Goal: Task Accomplishment & Management: Manage account settings

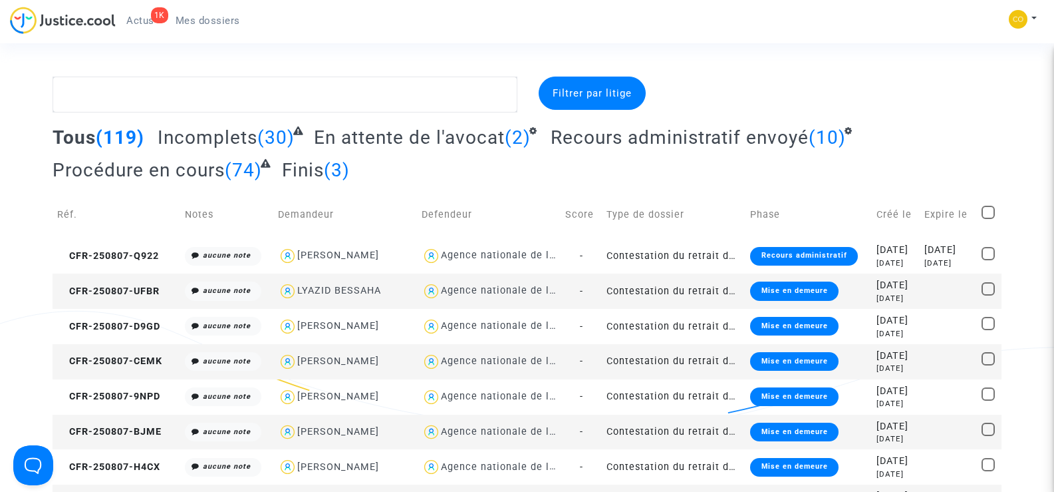
click at [317, 289] on div "LYAZID BESSAHA" at bounding box center [339, 290] width 84 height 11
type textarea "@"LYAZID BESSAHA" @"SOS MaPrimeRénov by Pitcher Avocat""
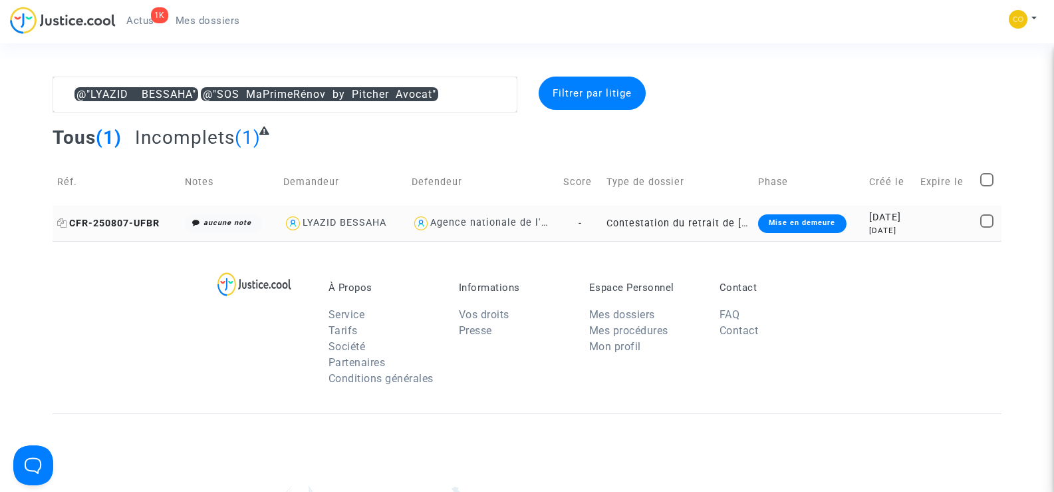
click at [116, 218] on span "CFR-250807-UFBR" at bounding box center [108, 223] width 102 height 11
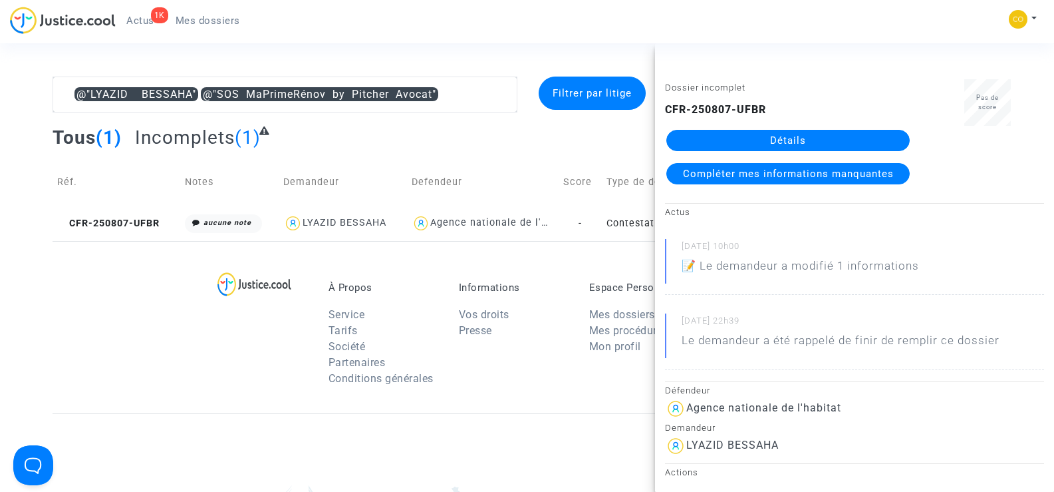
click at [830, 137] on link "Détails" at bounding box center [788, 140] width 243 height 21
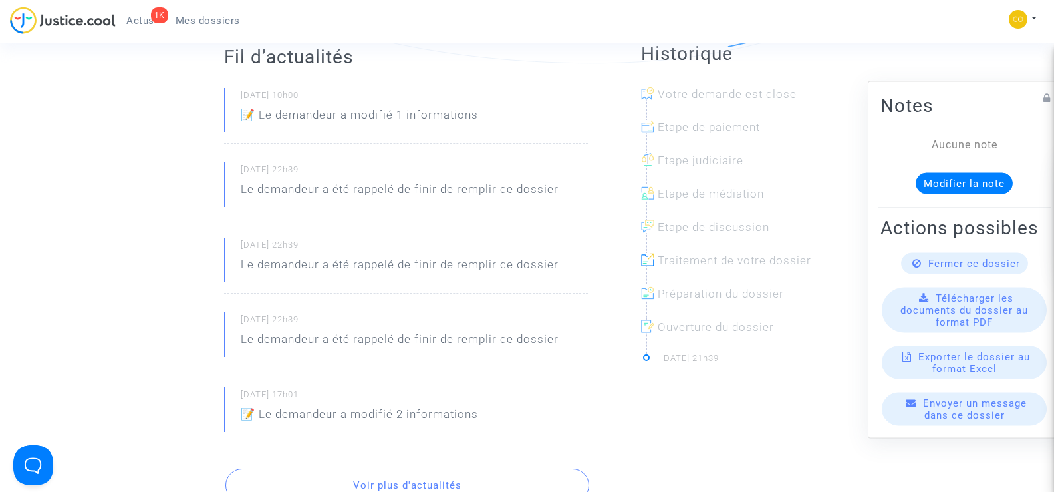
scroll to position [200, 0]
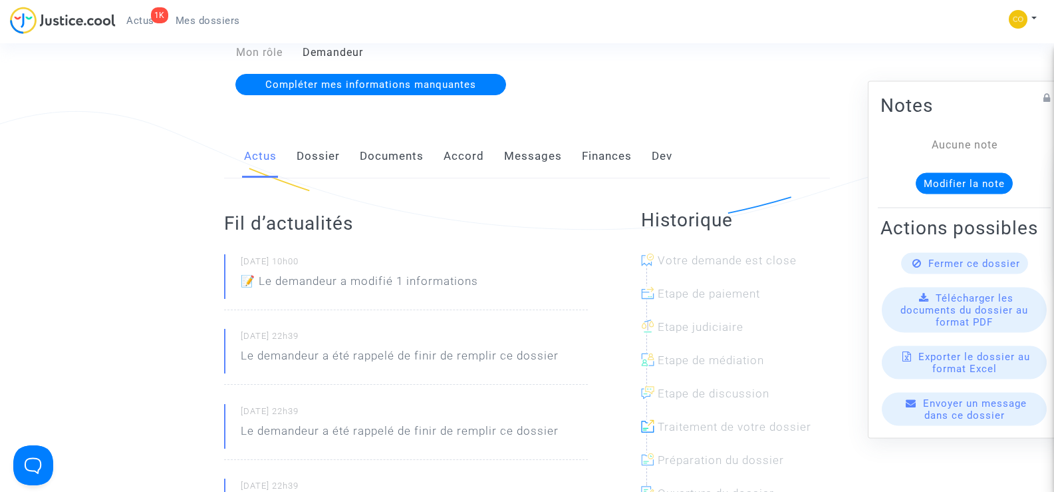
click at [541, 142] on link "Messages" at bounding box center [533, 156] width 58 height 44
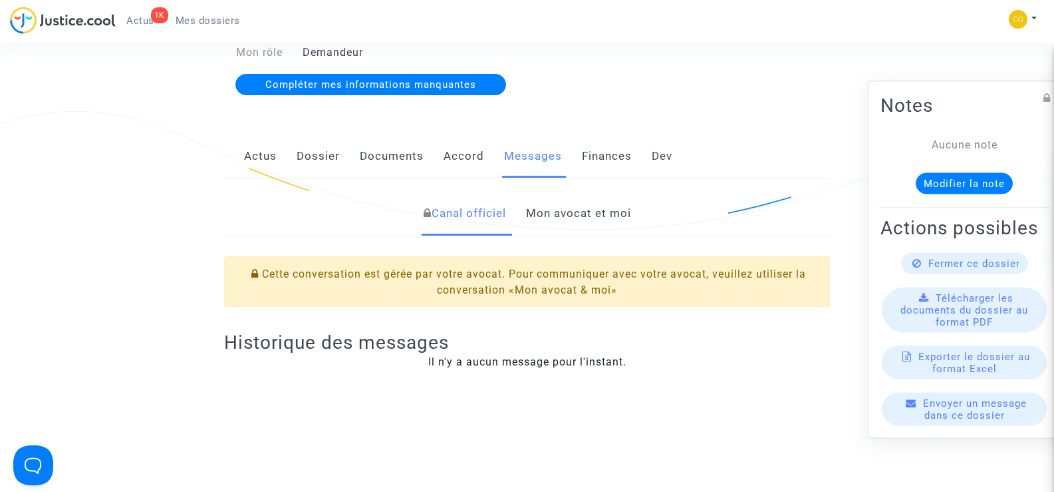
click at [562, 194] on link "Mon avocat et moi" at bounding box center [578, 214] width 105 height 44
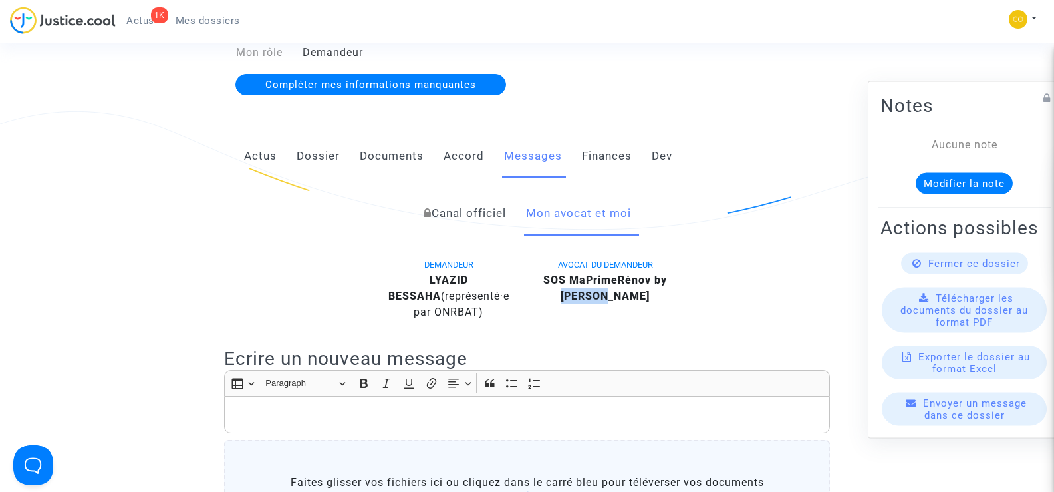
drag, startPoint x: 605, startPoint y: 279, endPoint x: 564, endPoint y: 284, distance: 40.8
click at [564, 284] on div "SOS MaPrimeRénov by [PERSON_NAME]" at bounding box center [605, 288] width 136 height 32
copy b "Pitcher"
click at [0, 0] on input "Faites glisser vos fichiers ici ou cliquez dans le carré bleu pour téléverser v…" at bounding box center [0, 0] width 0 height 0
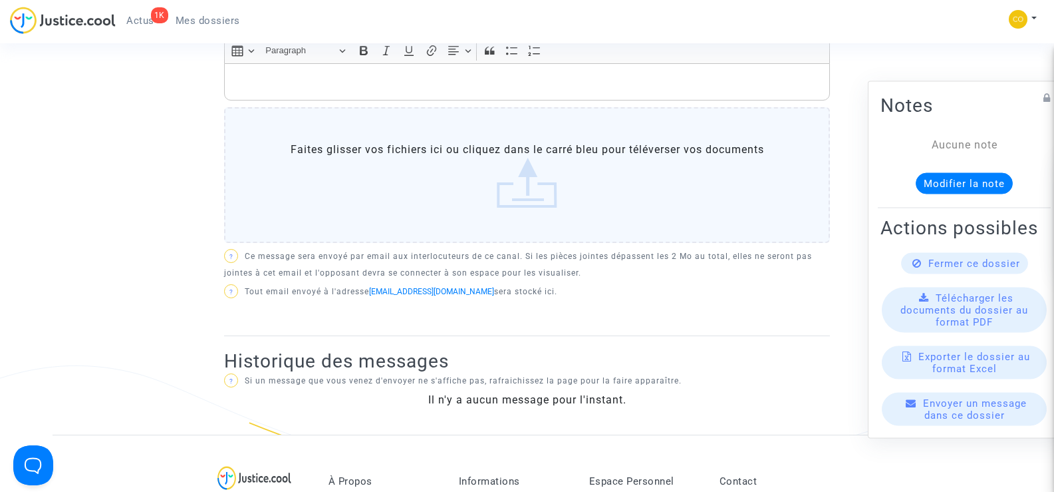
scroll to position [67, 0]
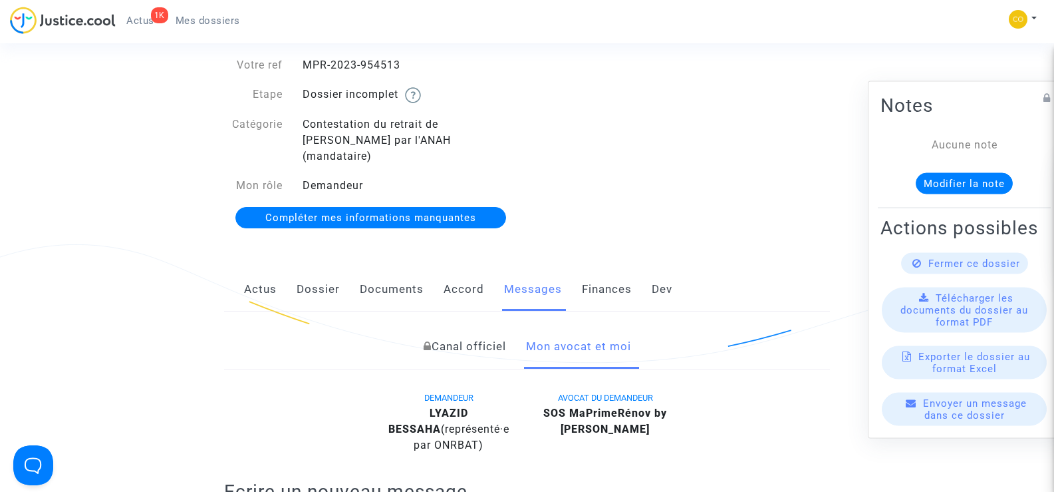
click at [214, 19] on span "Mes dossiers" at bounding box center [208, 21] width 65 height 12
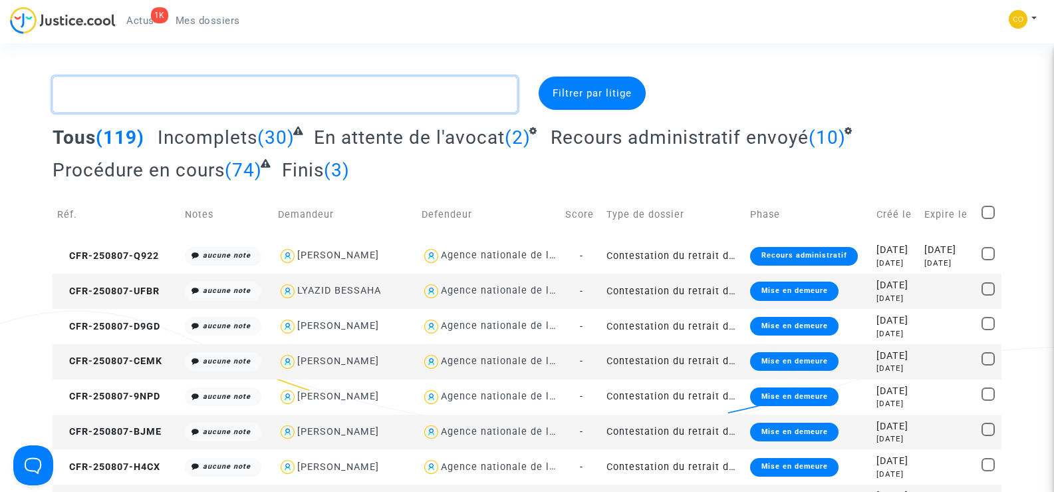
click at [124, 95] on textarea at bounding box center [285, 94] width 464 height 36
paste textarea "[PERSON_NAME]"
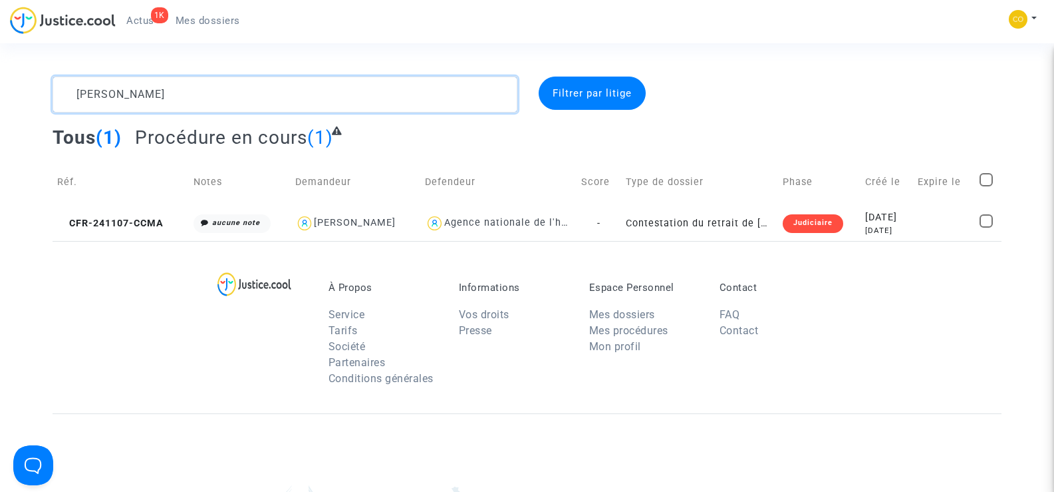
type textarea "[PERSON_NAME]"
click at [189, 29] on link "Mes dossiers" at bounding box center [208, 21] width 86 height 20
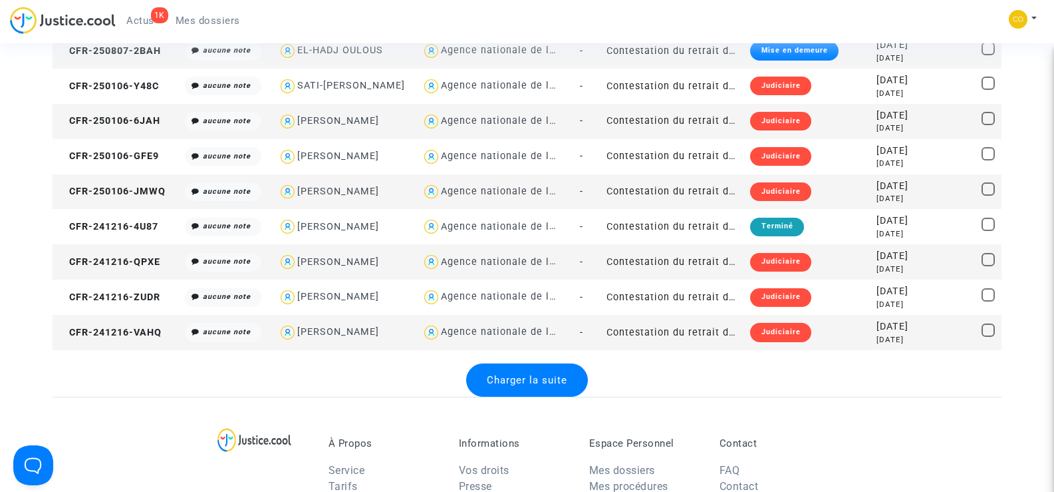
scroll to position [1663, 0]
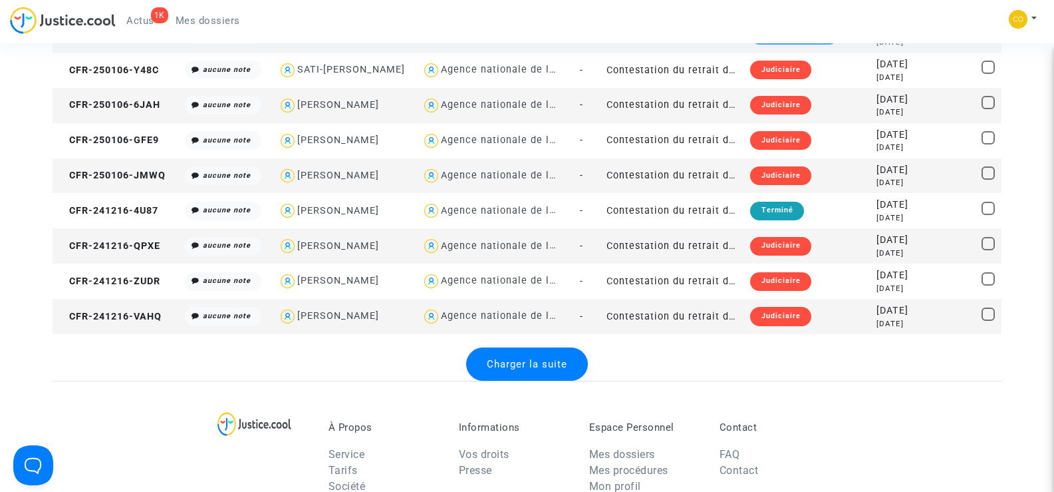
click at [512, 357] on div "Charger la suite" at bounding box center [527, 363] width 122 height 33
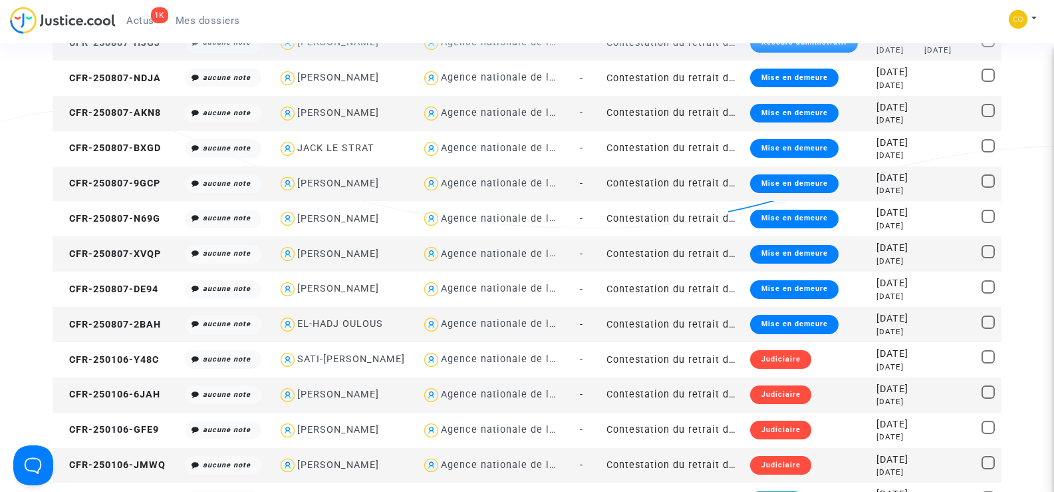
scroll to position [1397, 0]
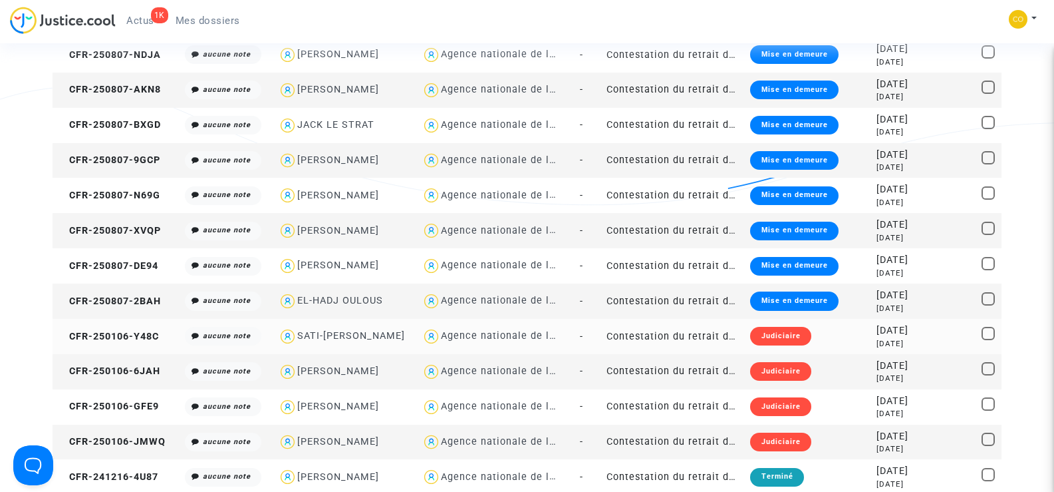
click at [647, 332] on td "Contestation du retrait de [PERSON_NAME] par l'ANAH (mandataire)" at bounding box center [674, 336] width 144 height 35
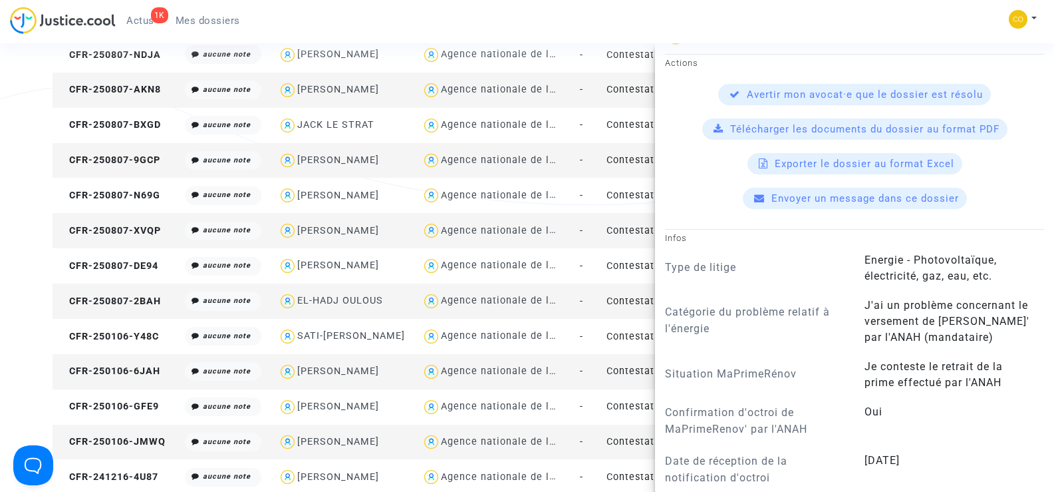
scroll to position [466, 0]
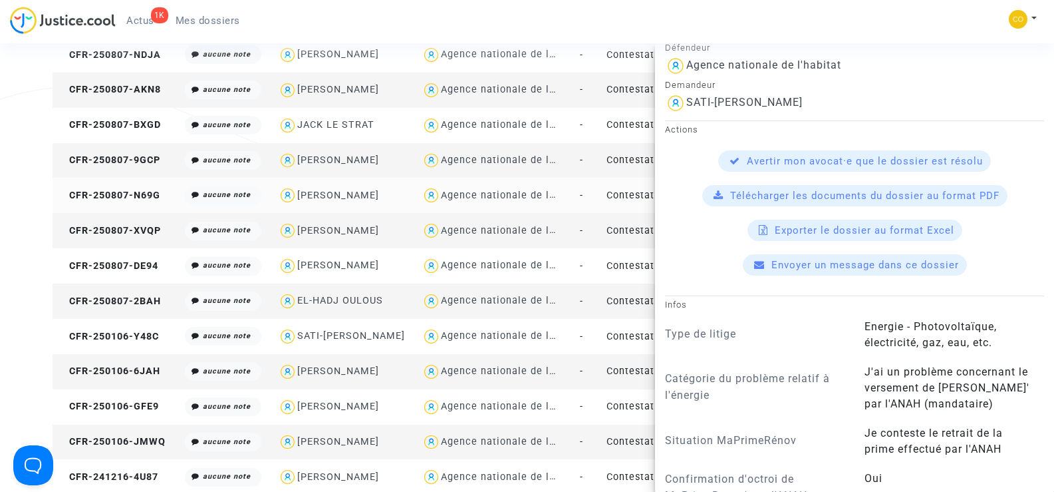
click at [617, 182] on td "Contestation du retrait de [PERSON_NAME] par l'ANAH (mandataire)" at bounding box center [674, 195] width 144 height 35
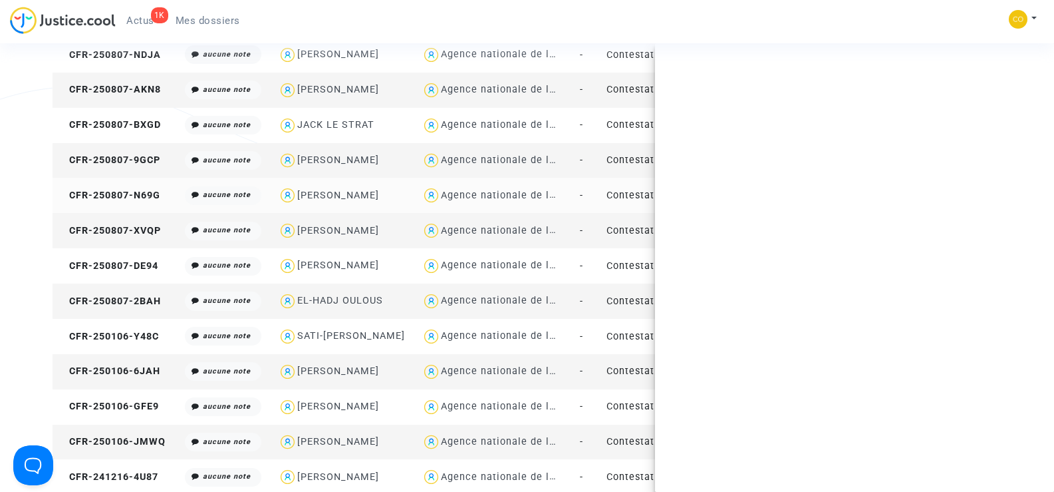
scroll to position [0, 0]
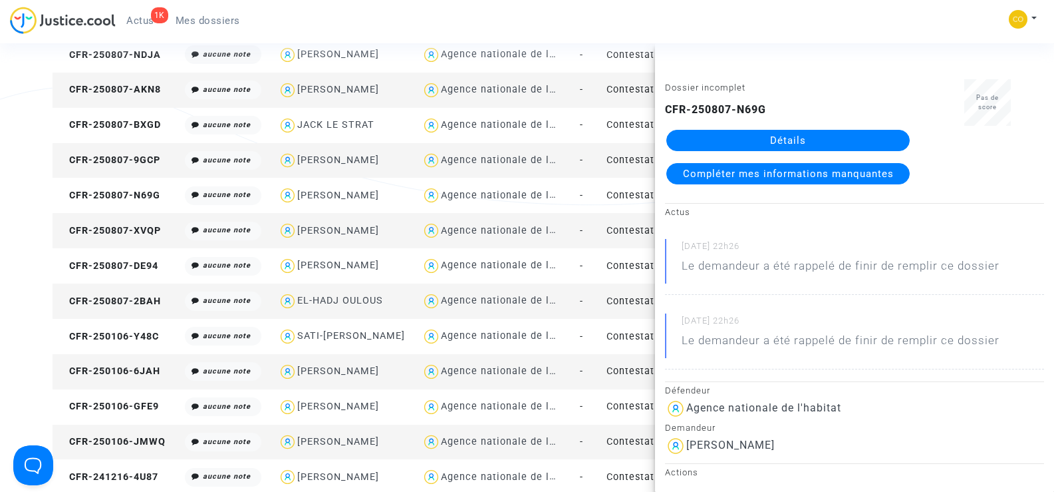
click at [516, 24] on div "1K Actus Mes dossiers Mon profil Paramètres Déconnexion" at bounding box center [527, 25] width 1054 height 37
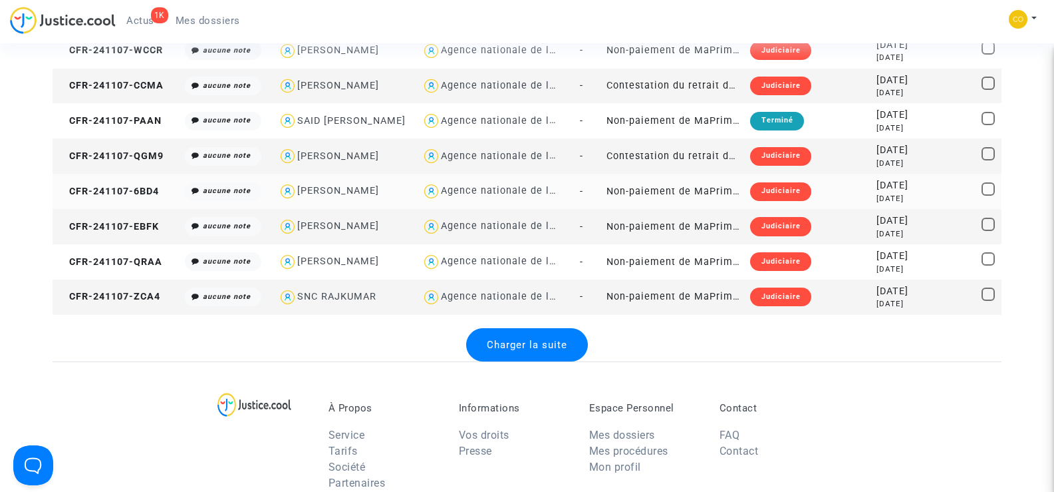
scroll to position [3459, 0]
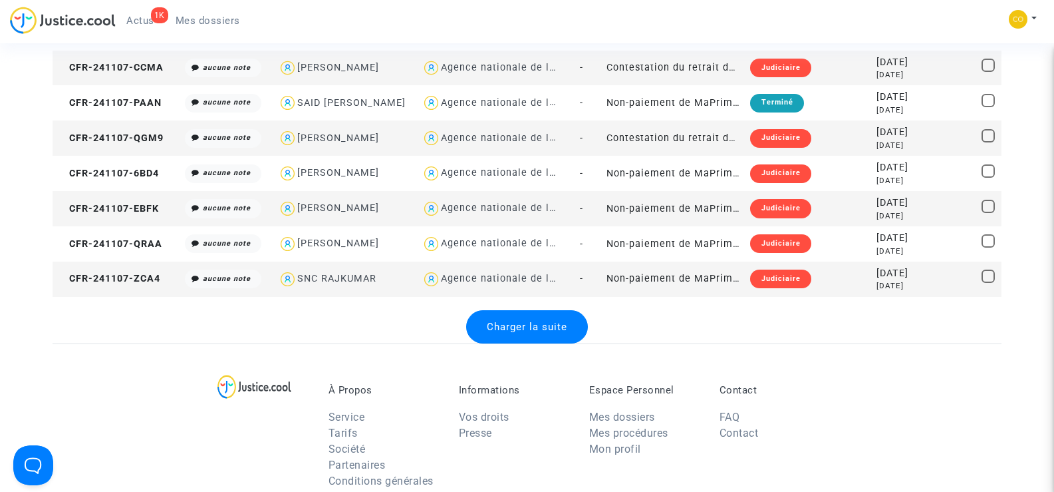
click at [531, 331] on span "Charger la suite" at bounding box center [527, 327] width 80 height 12
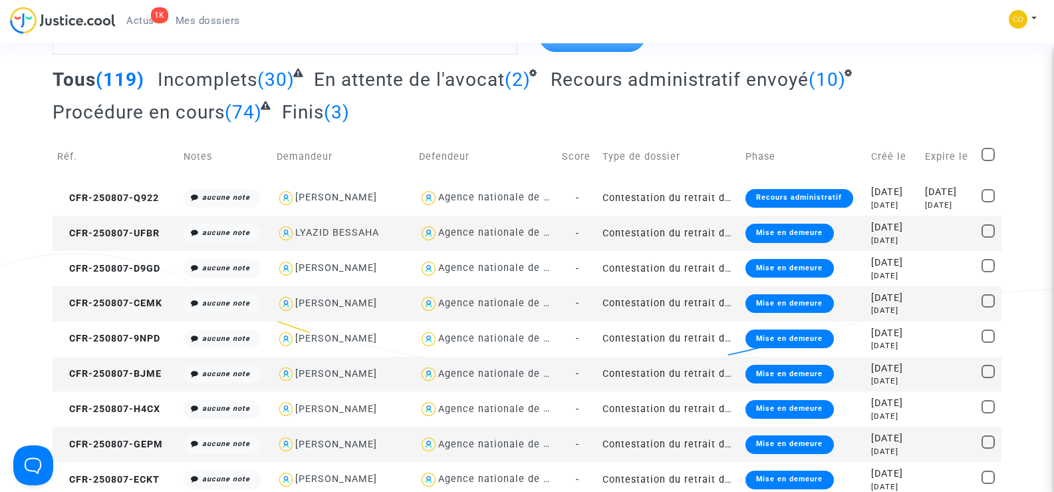
scroll to position [0, 0]
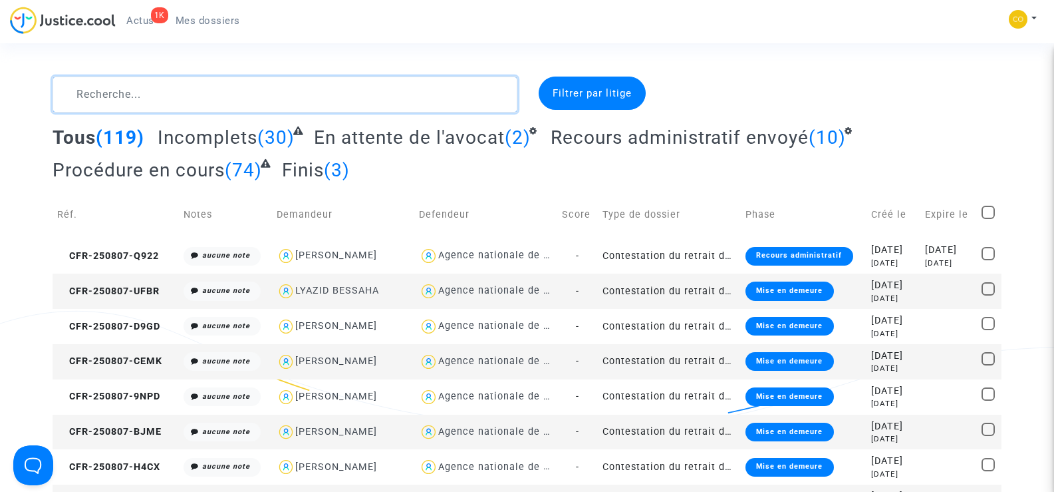
click at [119, 101] on textarea at bounding box center [285, 94] width 464 height 36
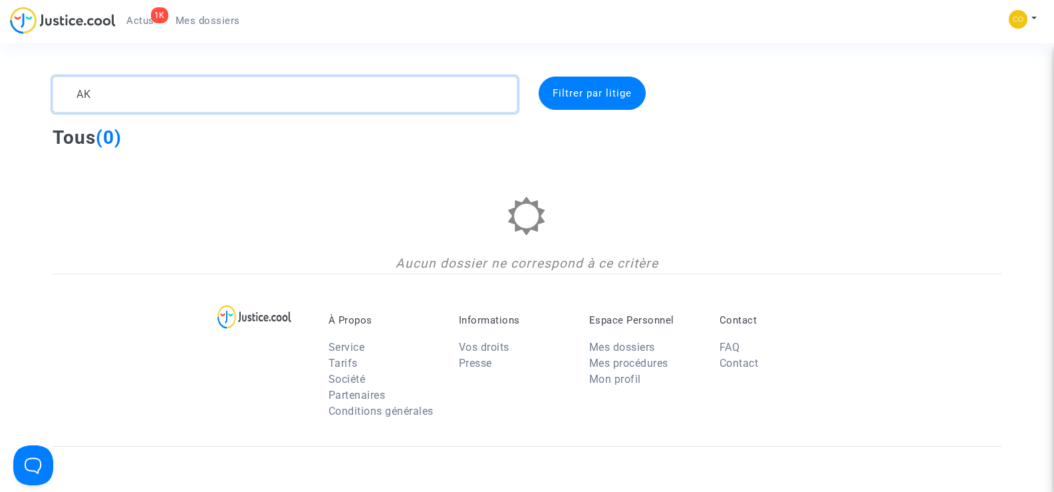
type textarea "A"
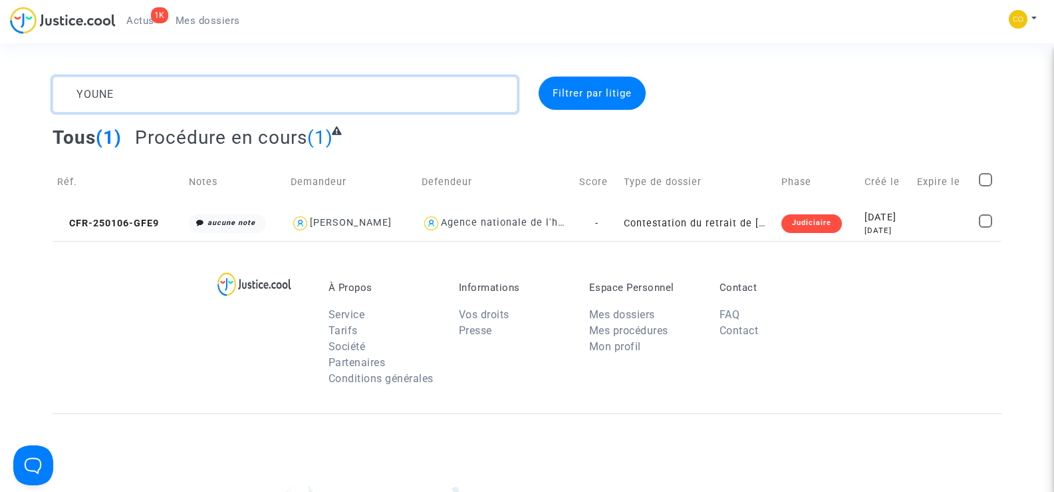
type textarea "YOUNE"
drag, startPoint x: 118, startPoint y: 90, endPoint x: 63, endPoint y: 88, distance: 55.3
click at [63, 88] on textarea at bounding box center [285, 94] width 464 height 36
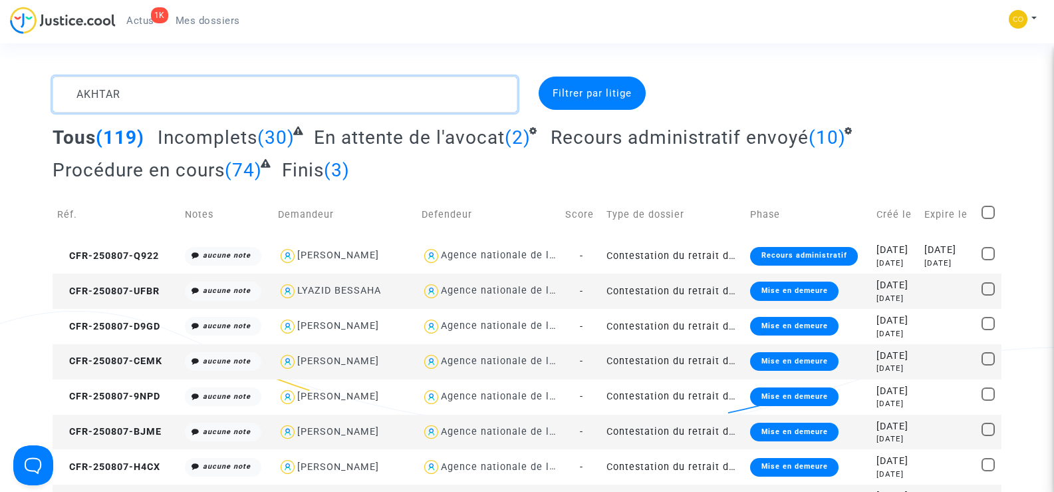
scroll to position [15, 0]
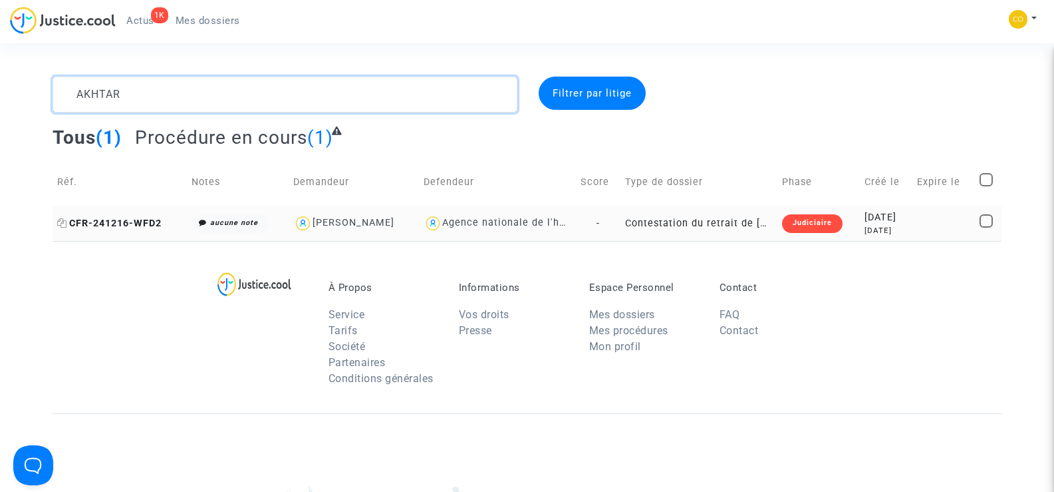
type textarea "AKHTAR"
click at [103, 220] on span "CFR-241216-WFD2" at bounding box center [109, 223] width 104 height 11
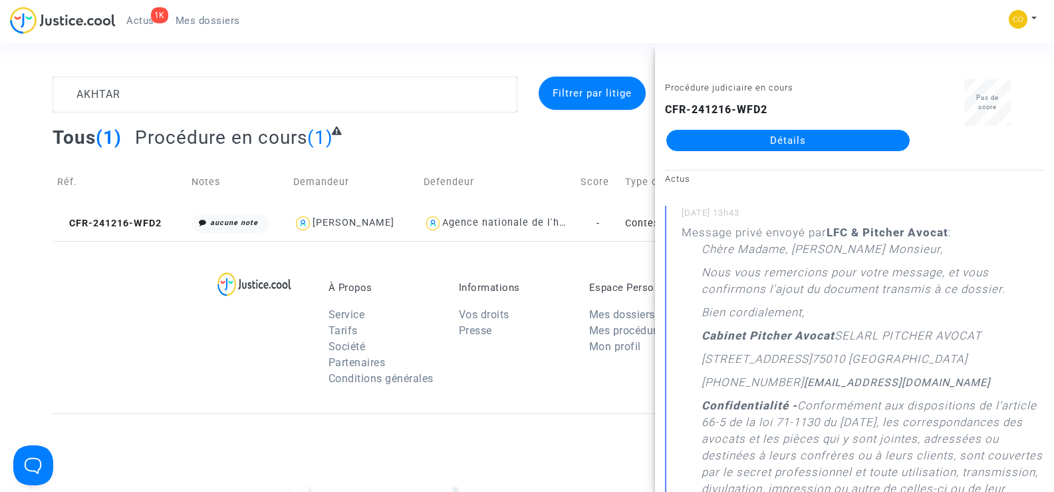
click at [822, 142] on link "Détails" at bounding box center [788, 140] width 243 height 21
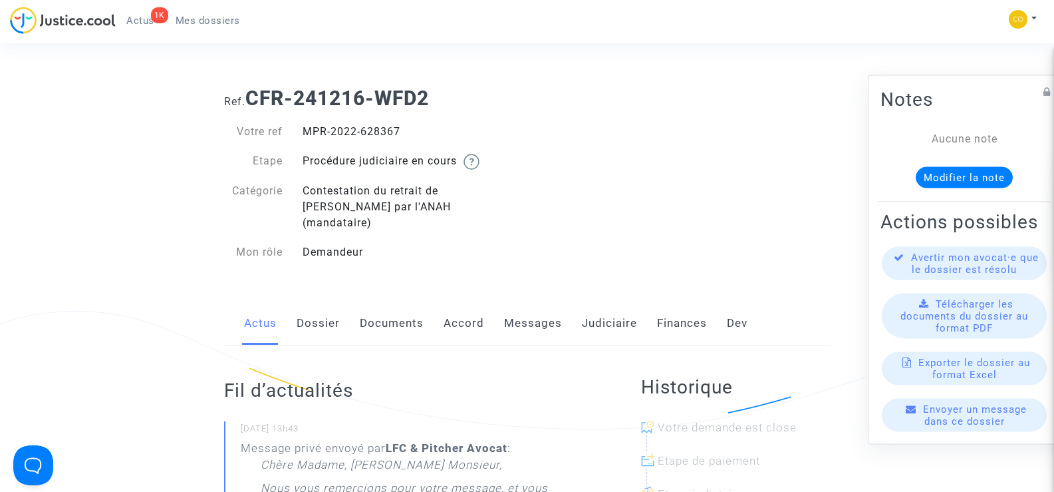
click at [382, 311] on link "Documents" at bounding box center [392, 323] width 64 height 44
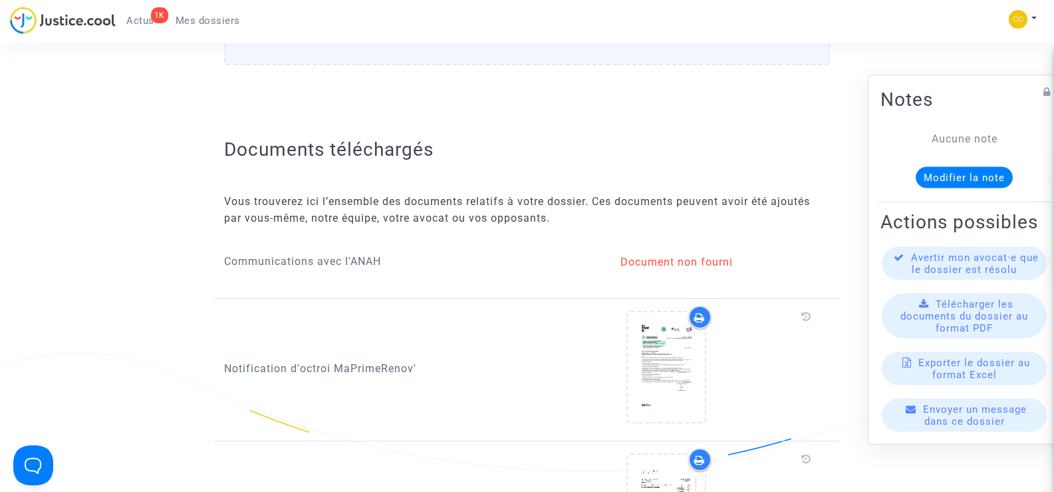
scroll to position [1264, 0]
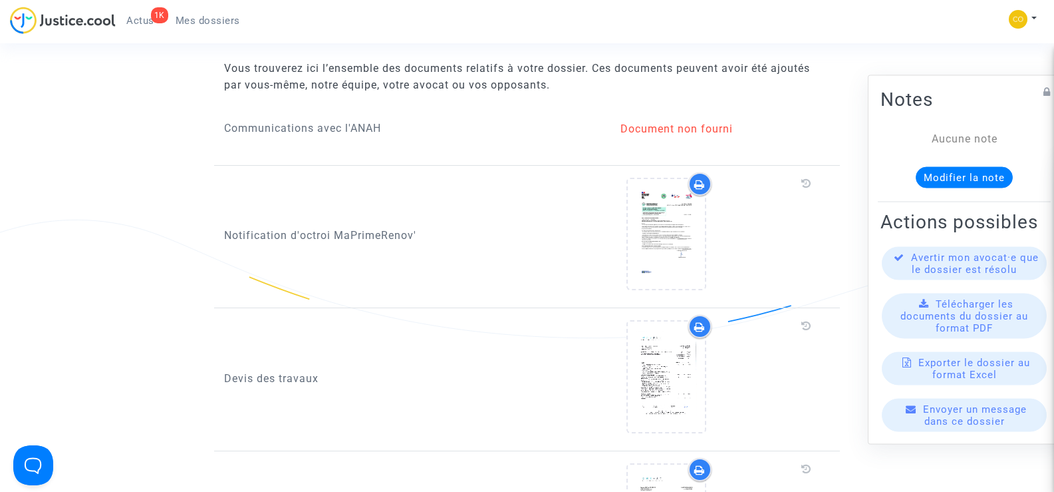
click at [909, 259] on div "Avertir mon avocat·e que le dossier est résolu" at bounding box center [964, 262] width 165 height 33
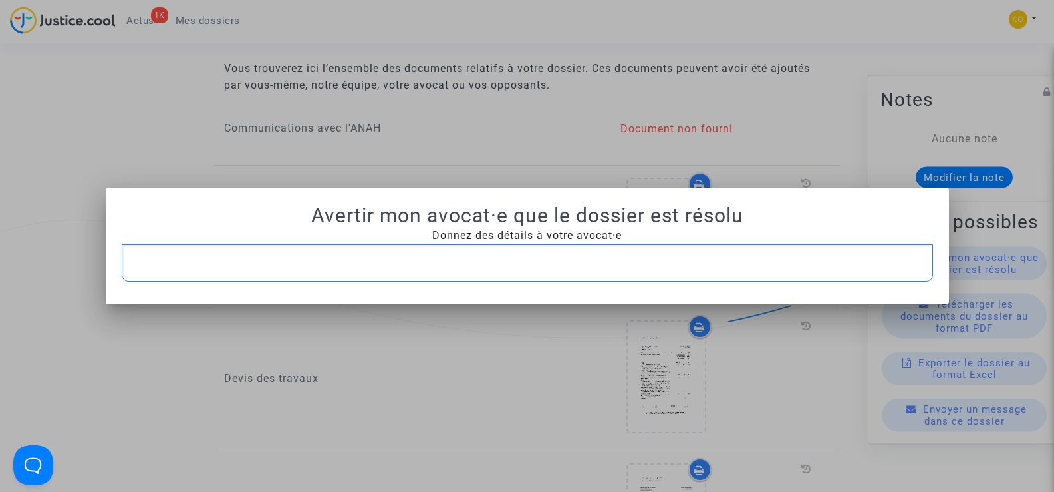
click at [33, 141] on div at bounding box center [527, 246] width 1054 height 492
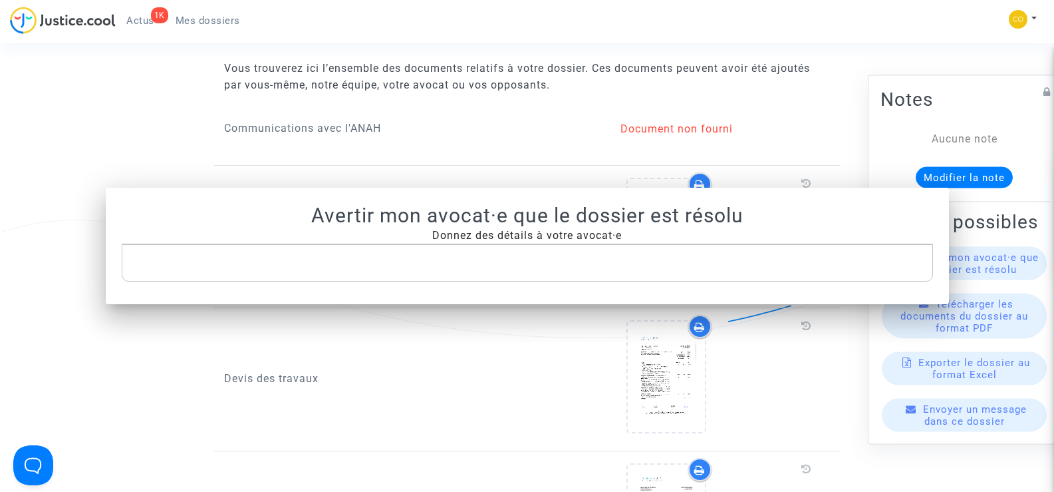
scroll to position [1264, 0]
